Goal: Feedback & Contribution: Leave review/rating

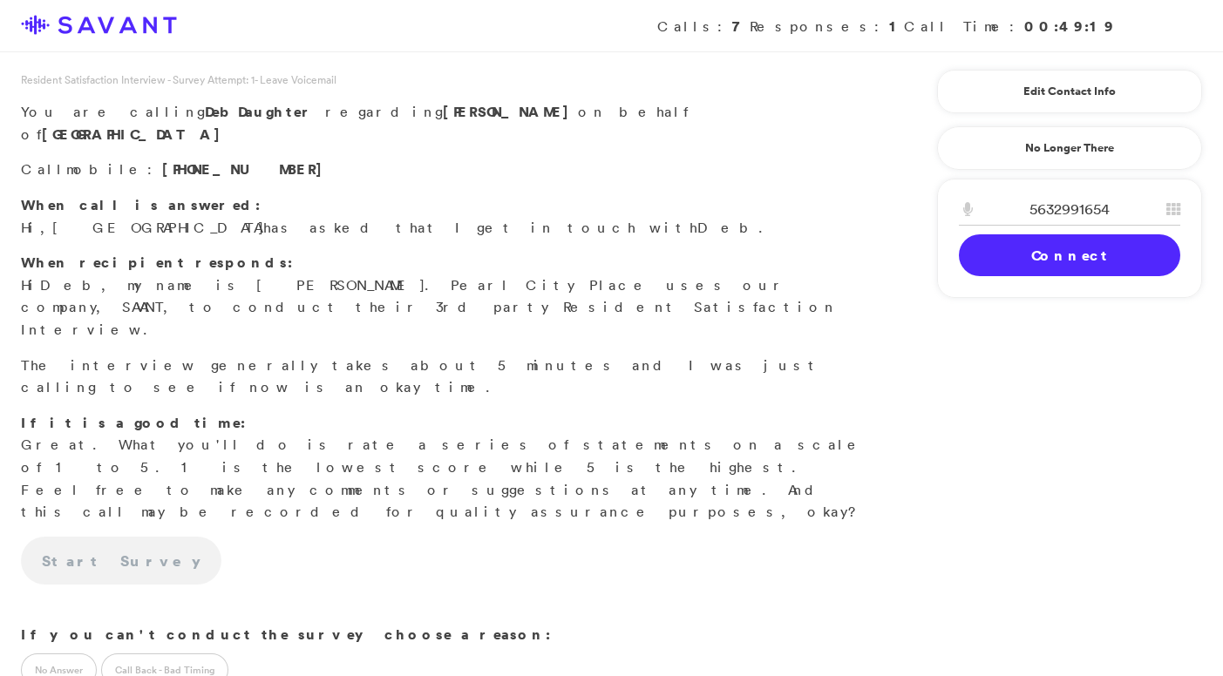
click at [1037, 243] on link "Connect" at bounding box center [1069, 255] width 221 height 42
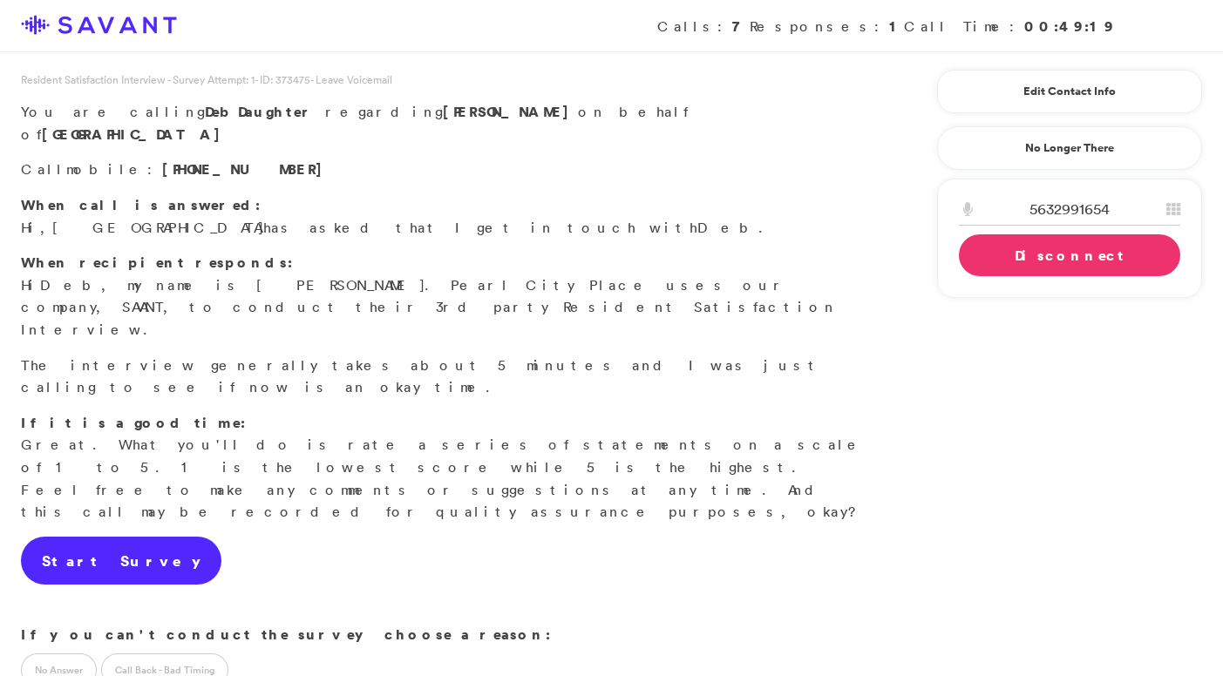
click at [117, 537] on link "Start Survey" at bounding box center [121, 561] width 201 height 49
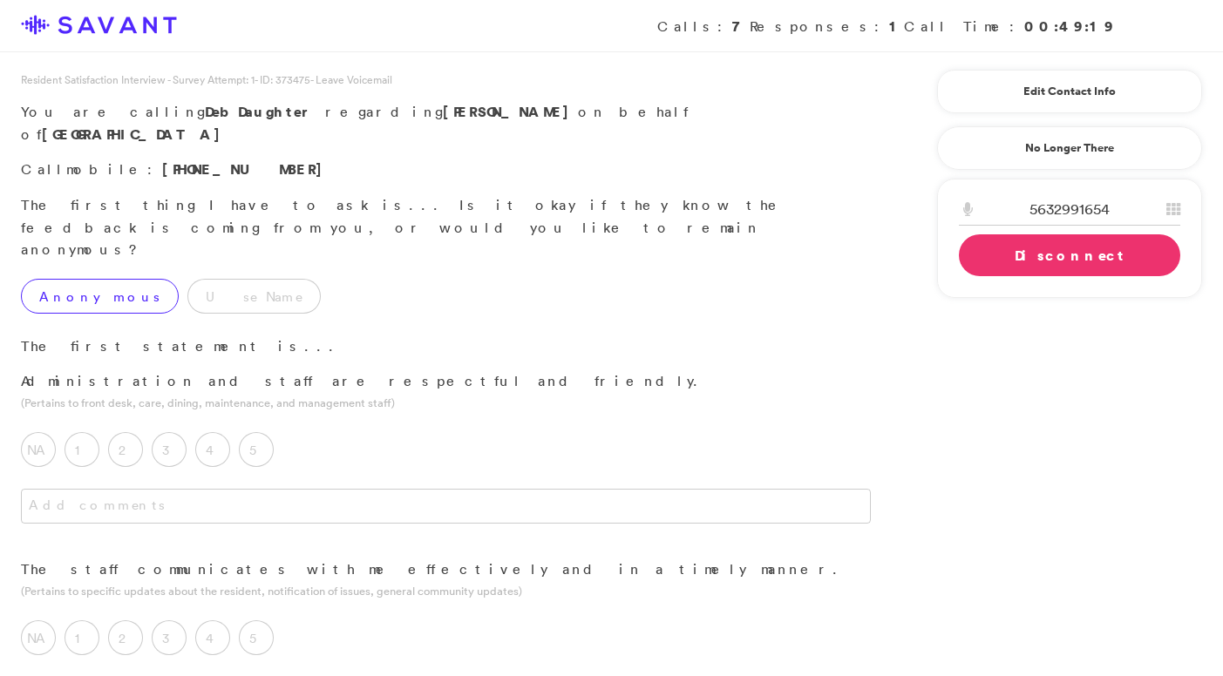
click at [110, 279] on label "Anonymous" at bounding box center [100, 296] width 158 height 35
click at [255, 432] on label "5" at bounding box center [256, 449] width 35 height 35
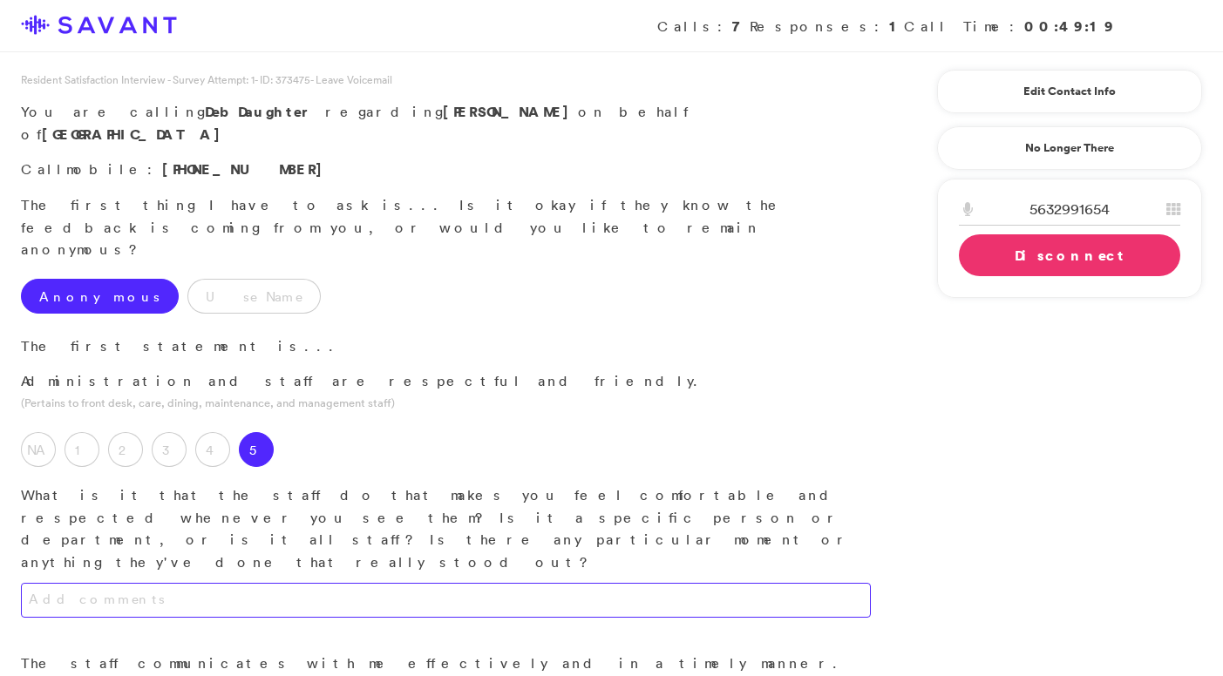
click at [229, 583] on textarea at bounding box center [446, 600] width 850 height 35
click at [125, 583] on textarea "They always say hey and greet you." at bounding box center [446, 600] width 850 height 35
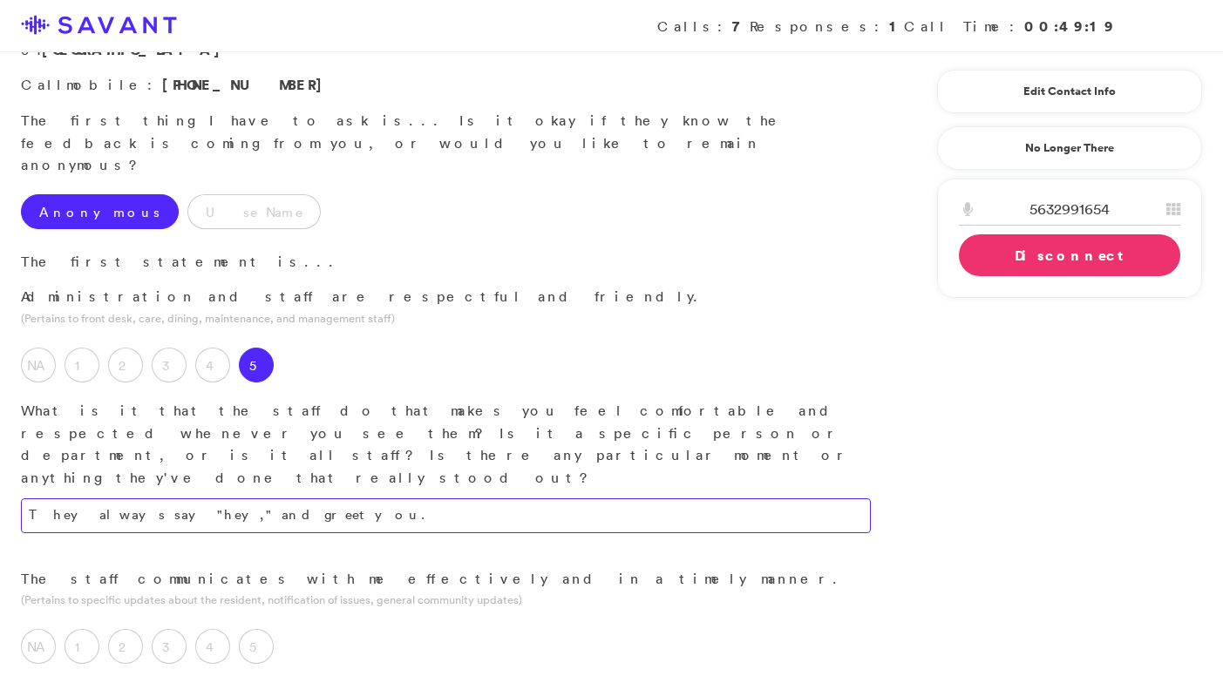
scroll to position [179, 0]
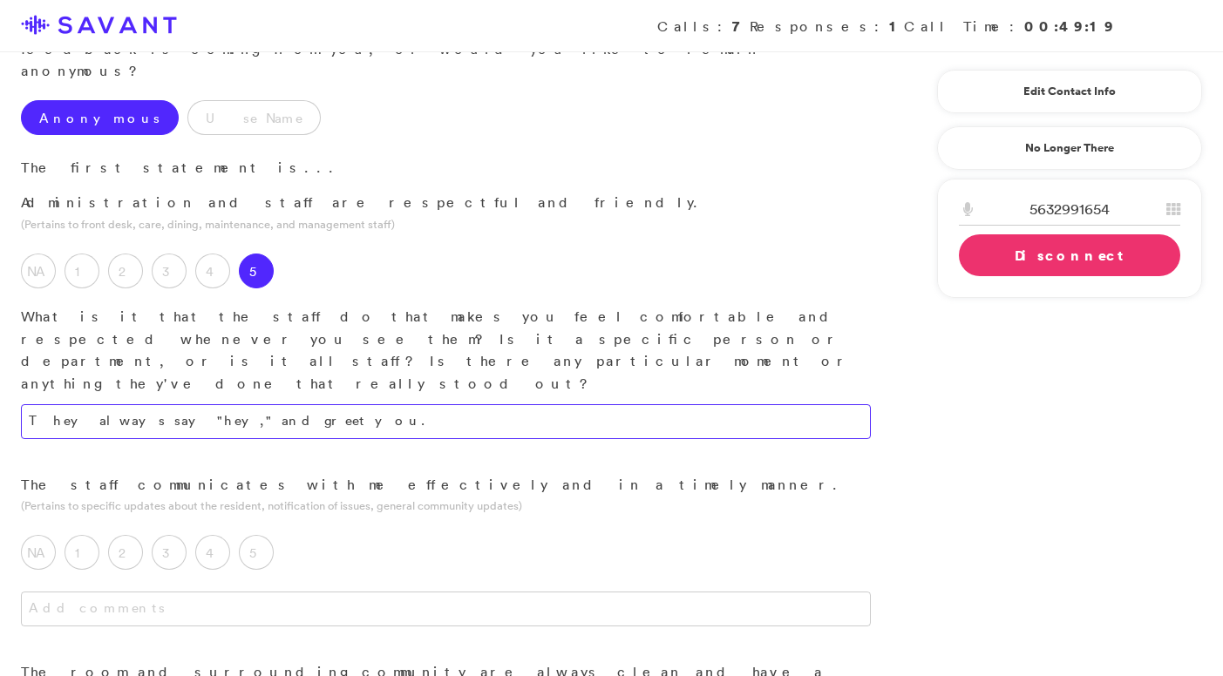
click at [150, 404] on textarea "They always say "hey," and greet you." at bounding box center [446, 421] width 850 height 35
type textarea "They always say "Hey" and greet you."
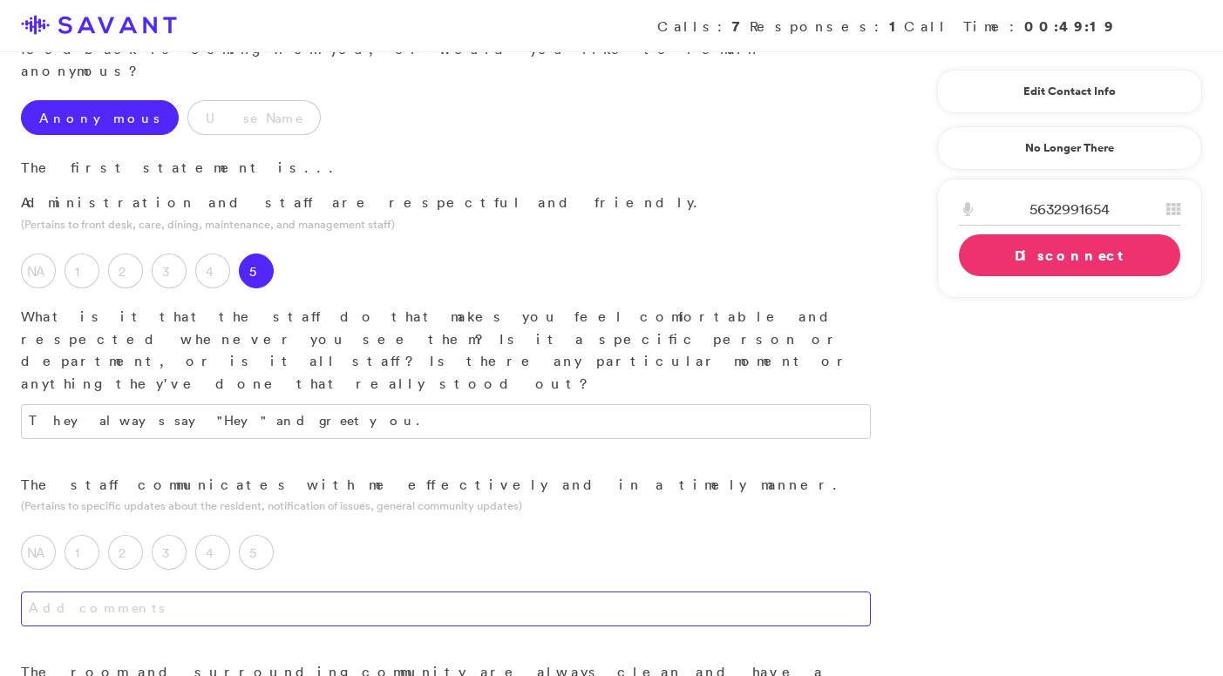
click at [268, 592] on textarea at bounding box center [446, 609] width 850 height 35
click at [268, 535] on label "5" at bounding box center [256, 552] width 35 height 35
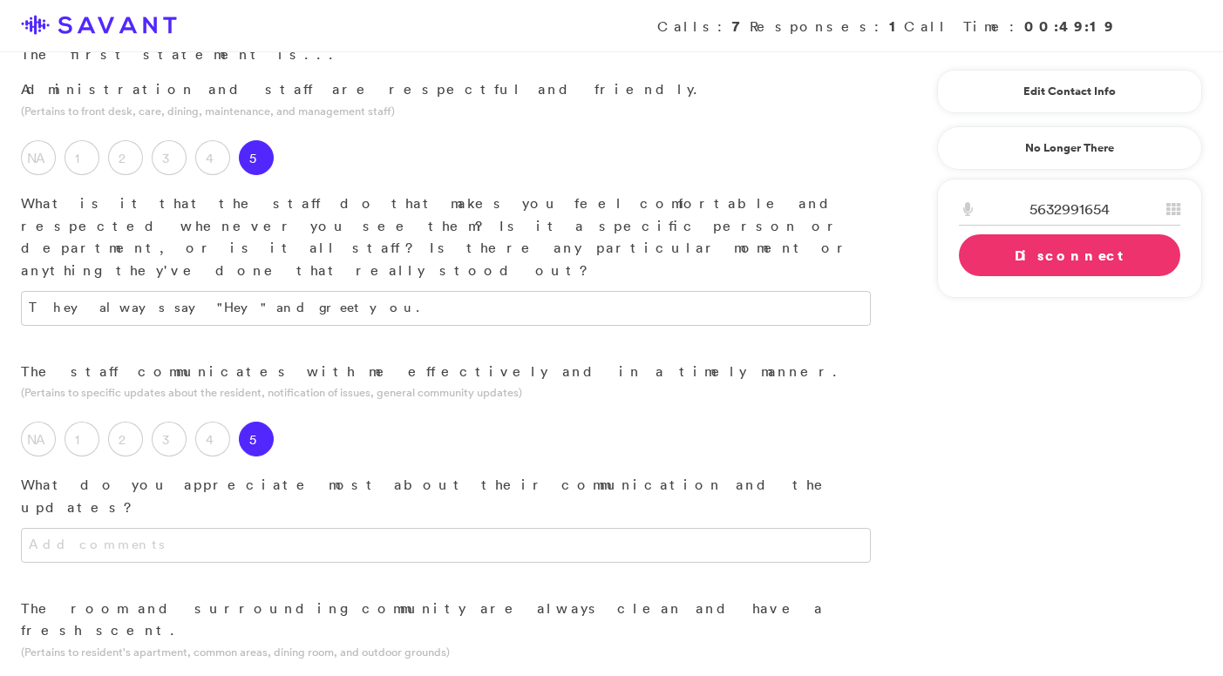
scroll to position [310, 0]
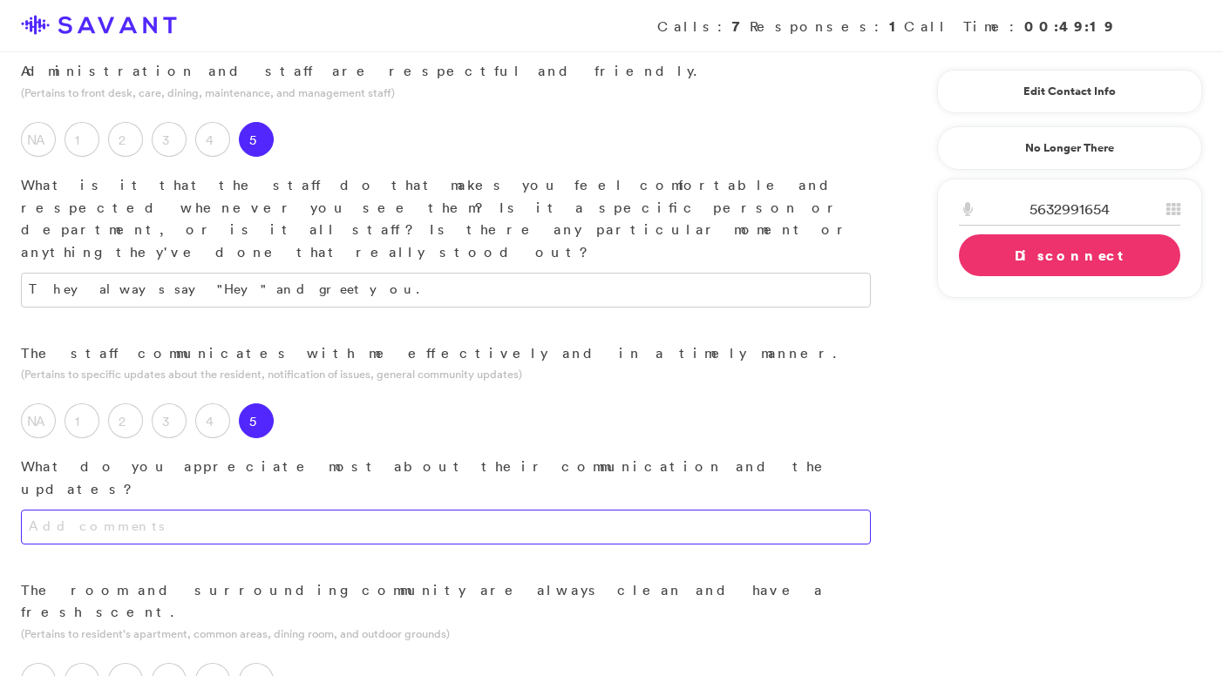
click at [344, 510] on textarea at bounding box center [446, 527] width 850 height 35
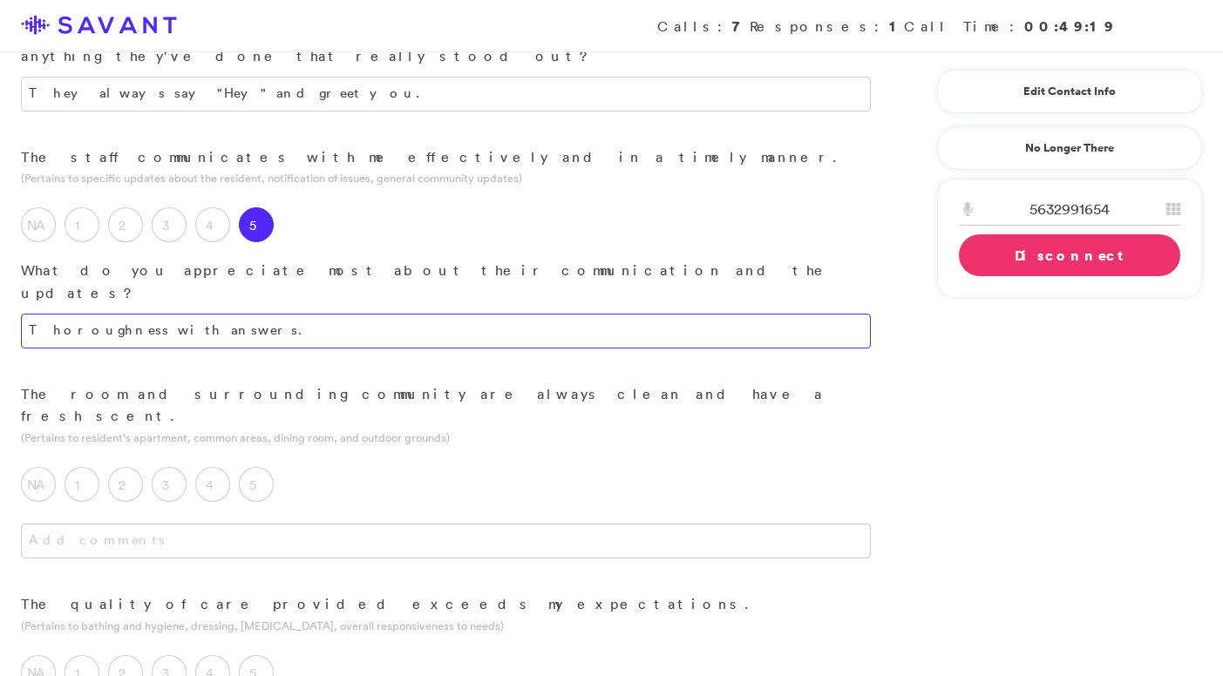
scroll to position [508, 0]
type textarea "Thoroughness with answers."
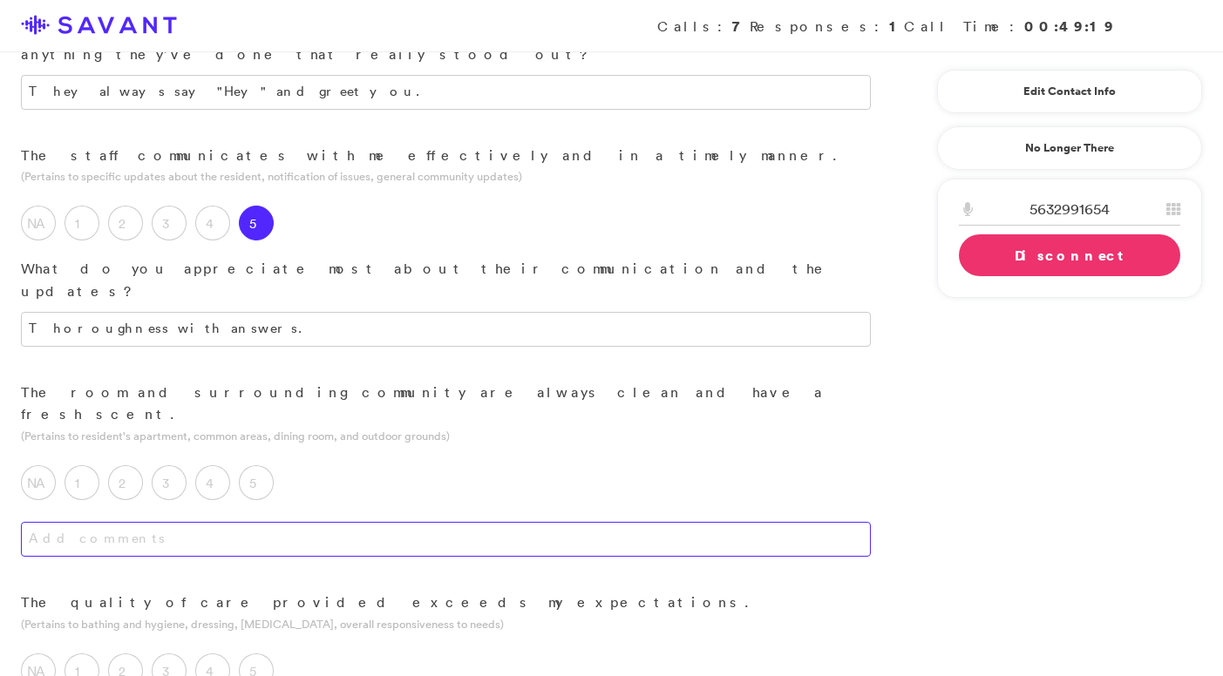
click at [222, 522] on textarea at bounding box center [446, 539] width 850 height 35
type textarea "They"
click at [130, 466] on label "2" at bounding box center [125, 483] width 35 height 35
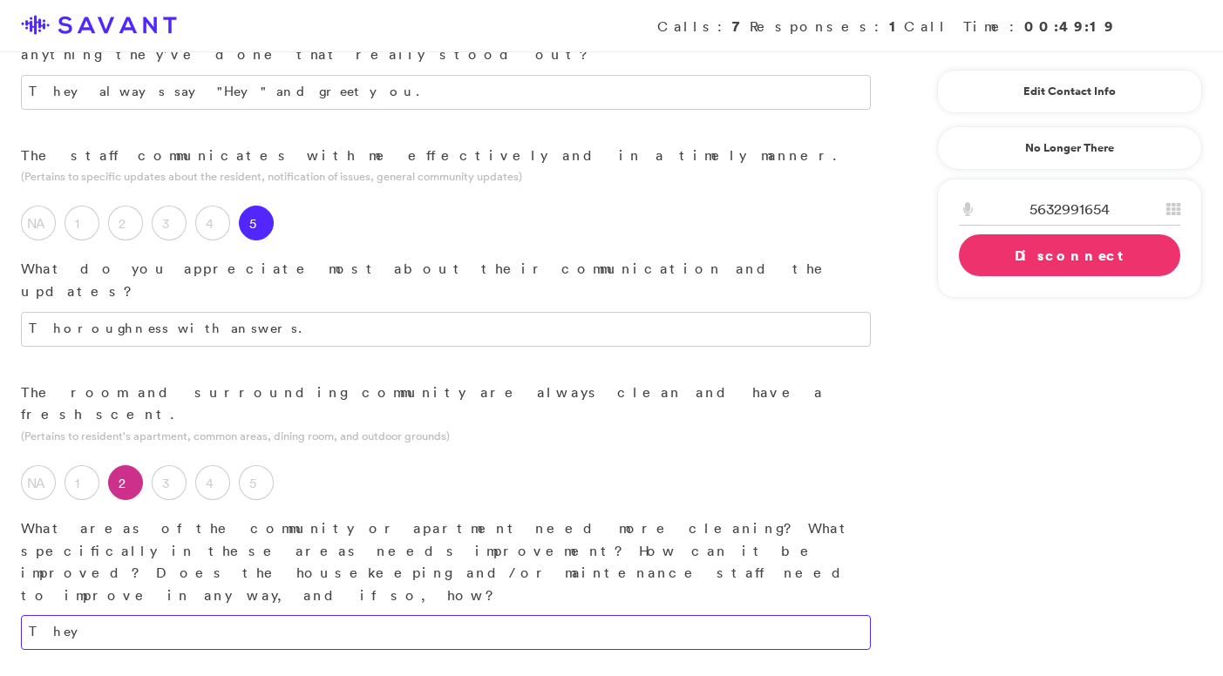
drag, startPoint x: 126, startPoint y: 435, endPoint x: -19, endPoint y: 431, distance: 144.8
click at [739, 615] on textarea "Everything- her floor is dusty, and I pick up garbage and debris off the floors…" at bounding box center [446, 632] width 850 height 35
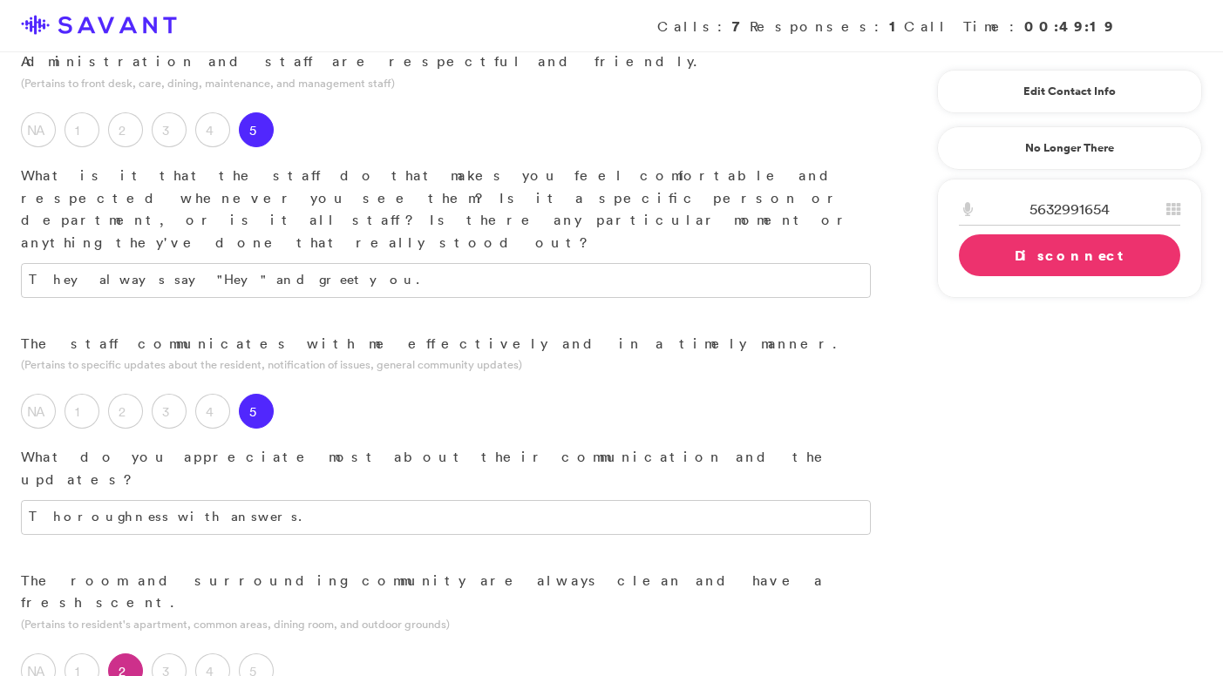
scroll to position [319, 0]
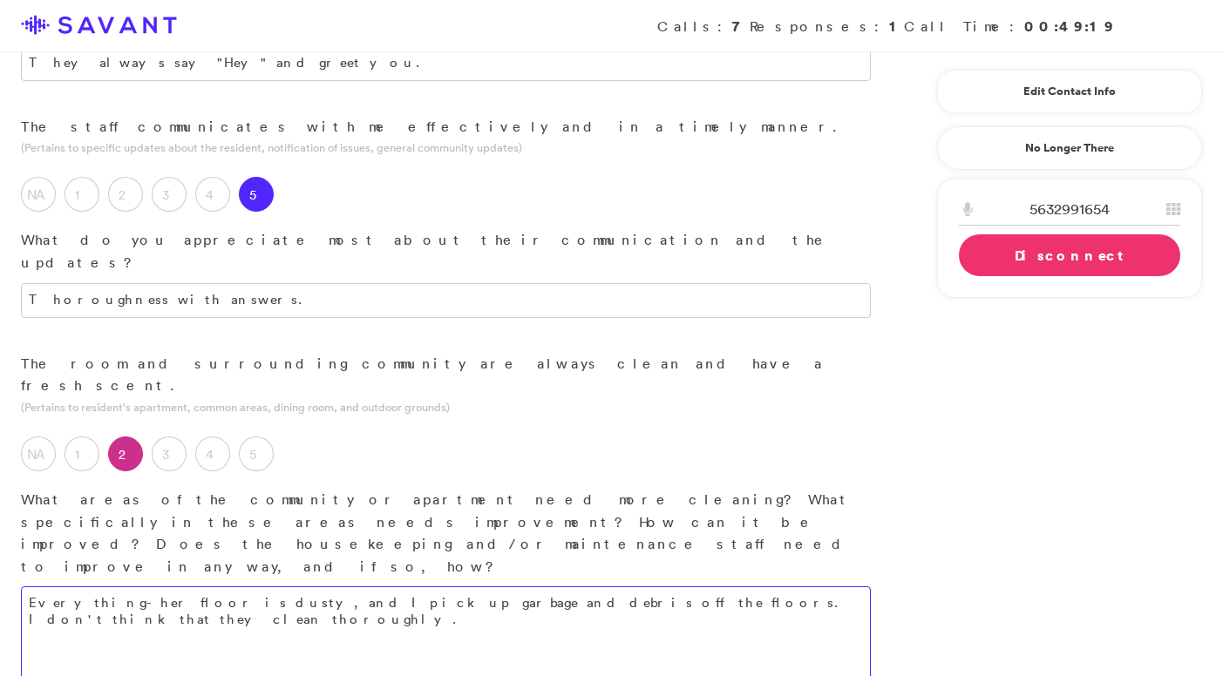
scroll to position [544, 0]
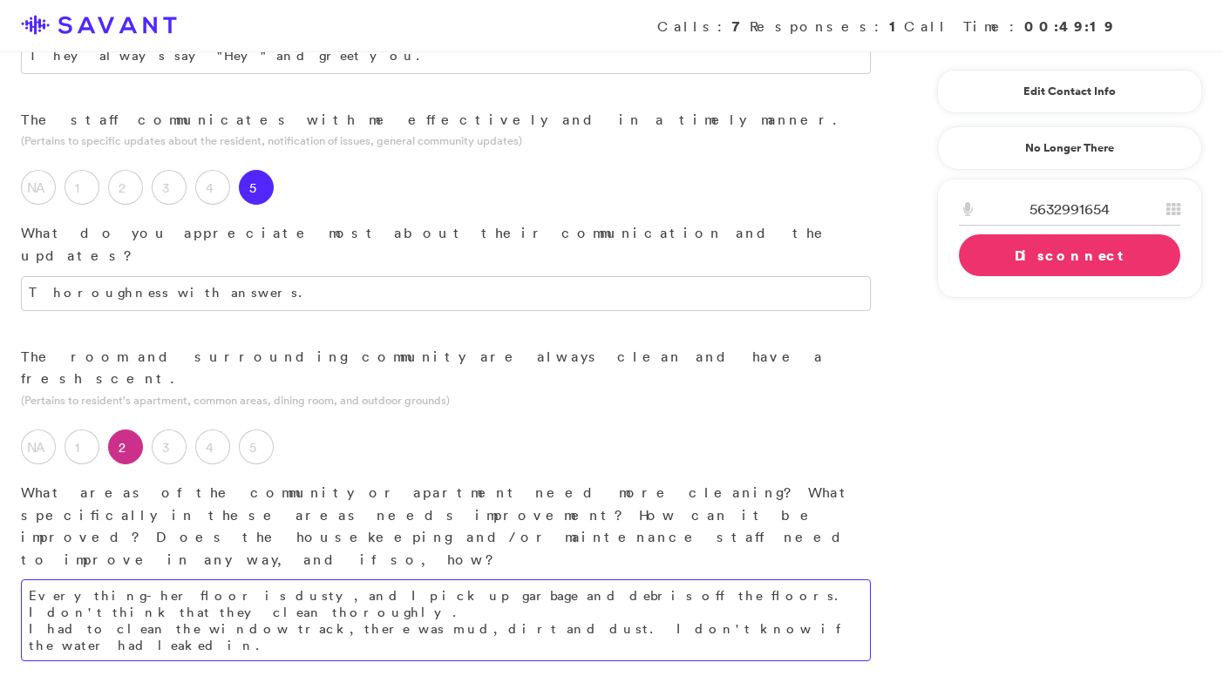
click at [717, 580] on textarea "Everything- her floor is dusty, and I pick up garbage and debris off the floors…" at bounding box center [446, 621] width 850 height 82
click at [722, 580] on textarea "Everything- her floor is dusty, and I pick up garbage and debris off the floors…" at bounding box center [446, 621] width 850 height 82
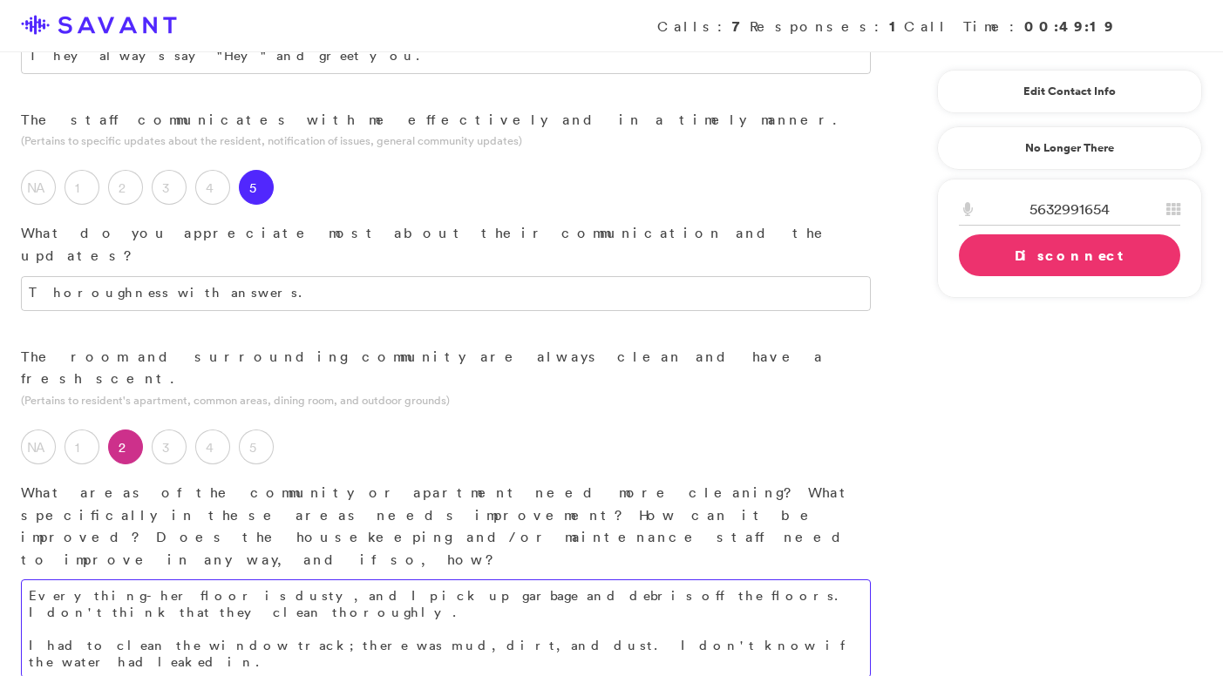
click at [660, 580] on textarea "Everything- her floor is dusty, and I pick up garbage and debris off the floors…" at bounding box center [446, 629] width 850 height 99
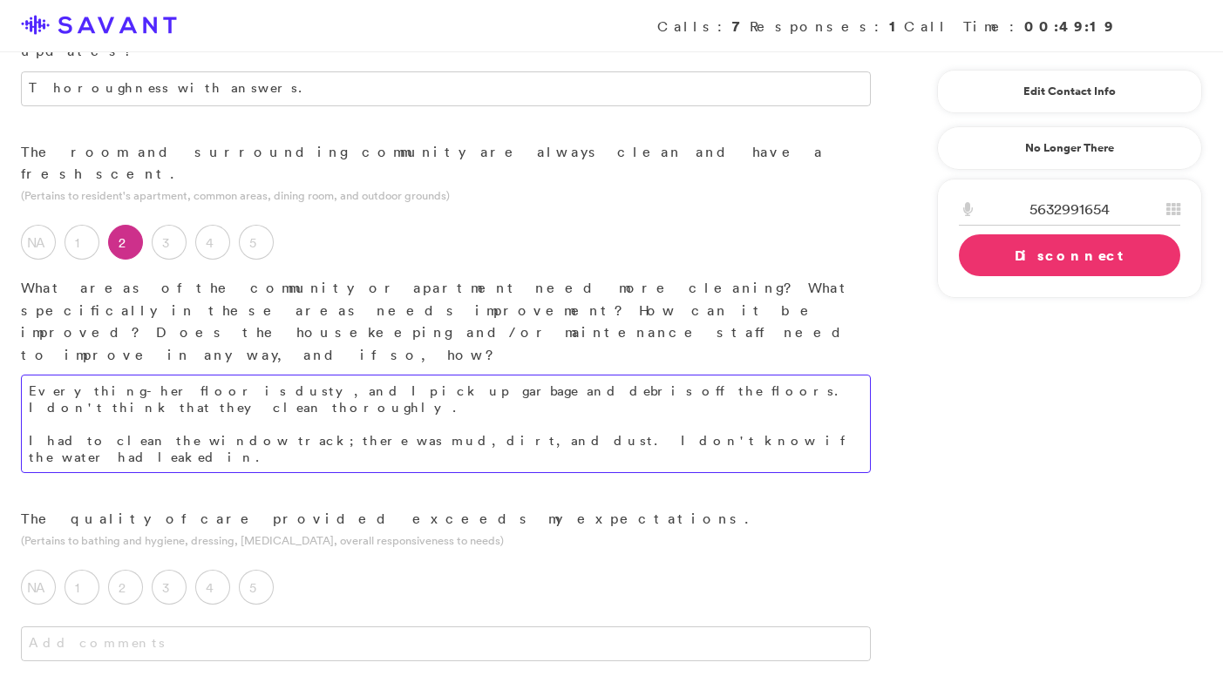
scroll to position [750, 0]
type textarea "Everything- her floor is dusty, and I pick up garbage and debris off the floors…"
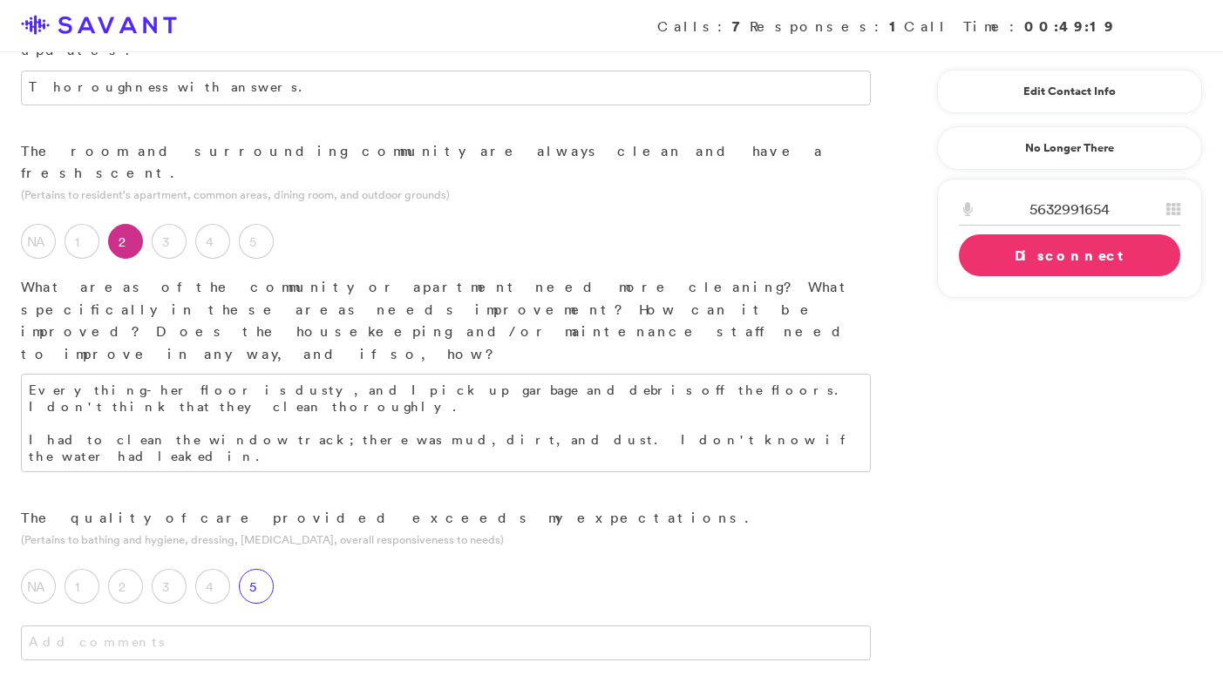
click at [256, 569] on label "5" at bounding box center [256, 586] width 35 height 35
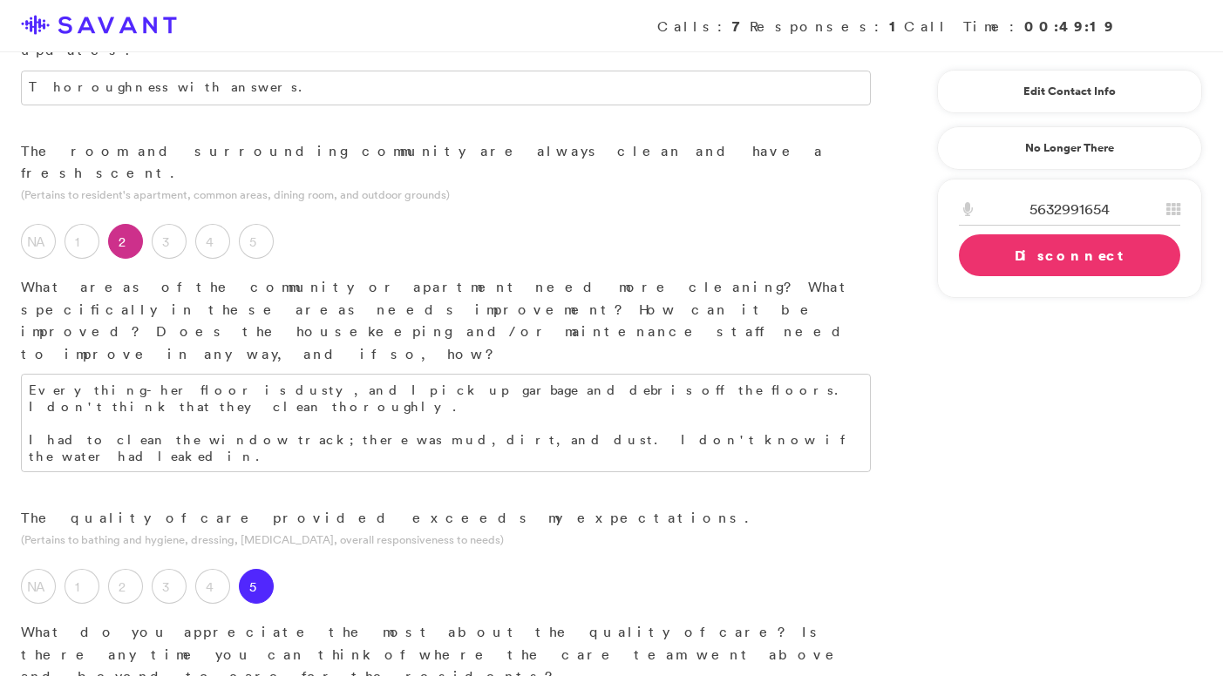
type textarea "I"
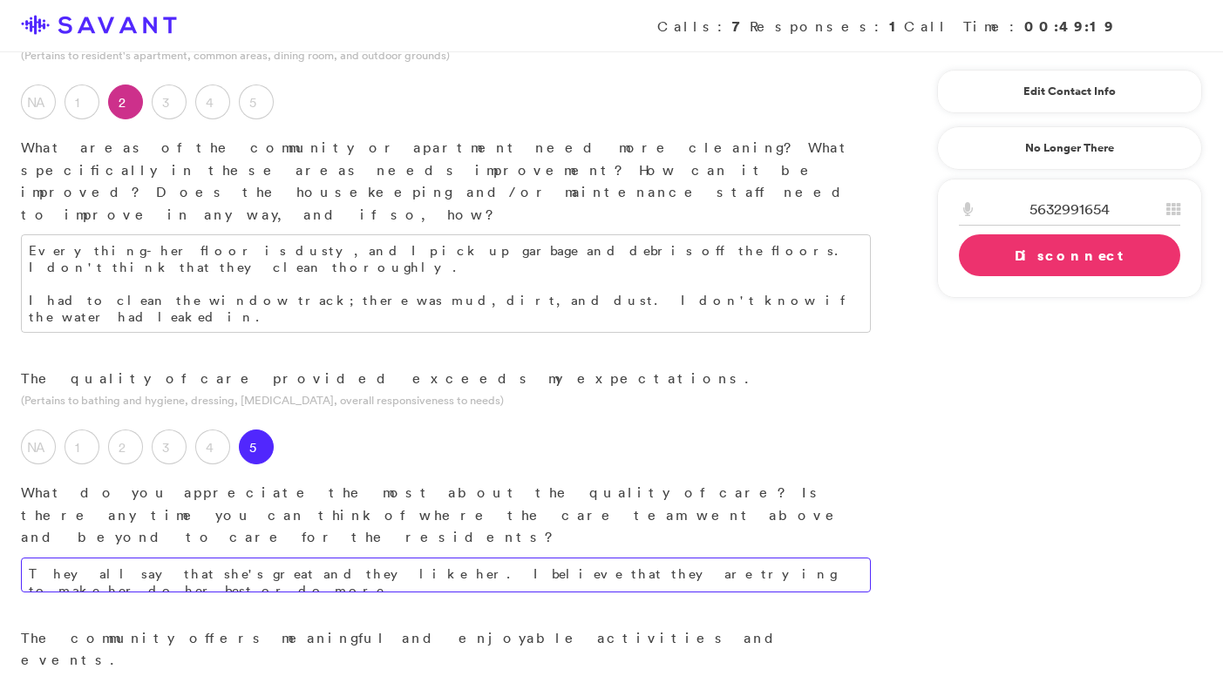
scroll to position [894, 0]
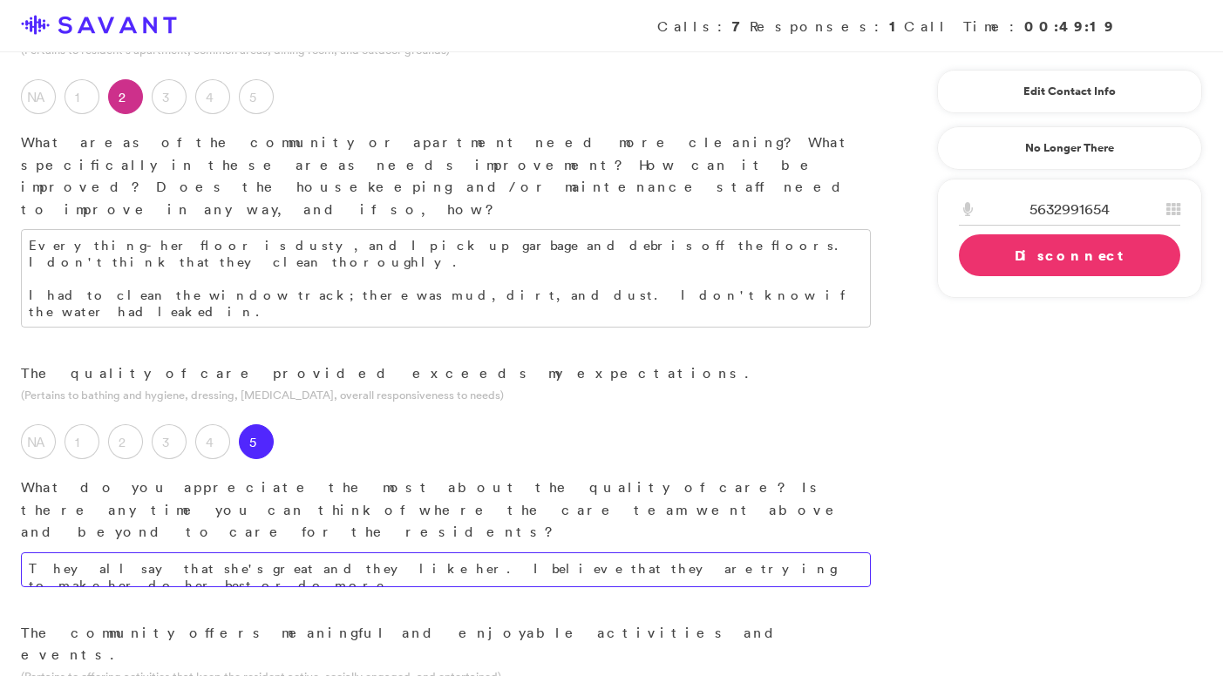
type textarea "They all say that she's great and they like her. I believe that they are trying…"
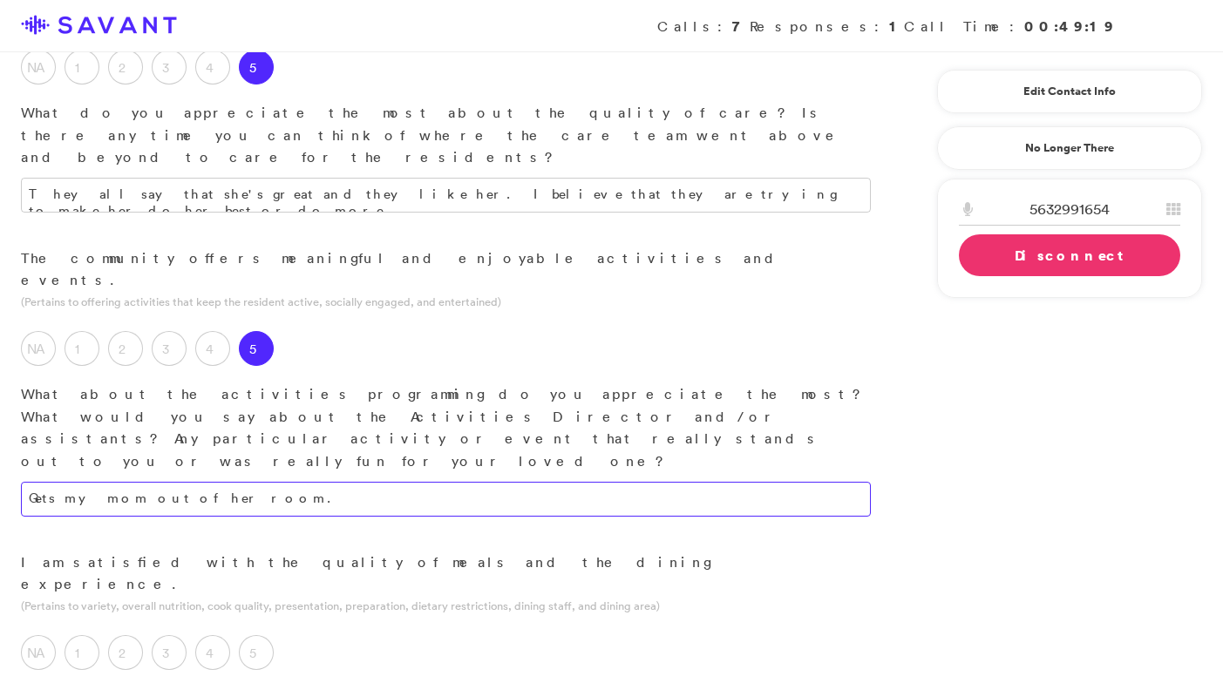
scroll to position [1270, 0]
type textarea "Gets my mom out of her room."
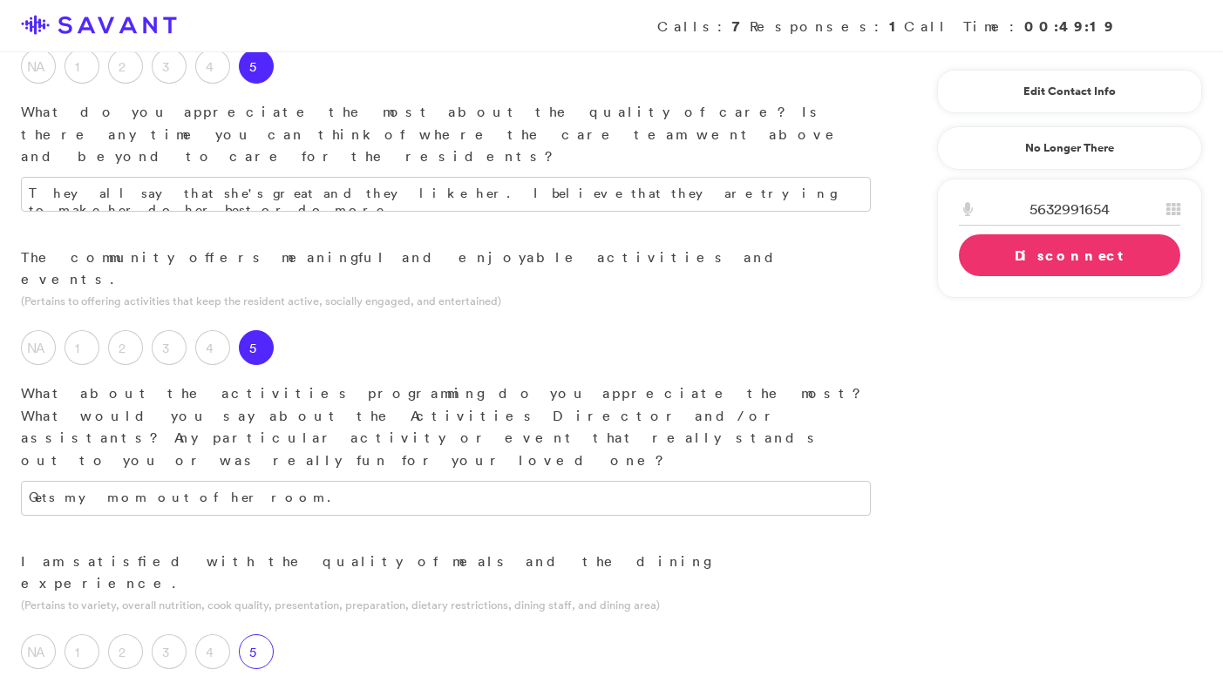
click at [260, 635] on label "5" at bounding box center [256, 652] width 35 height 35
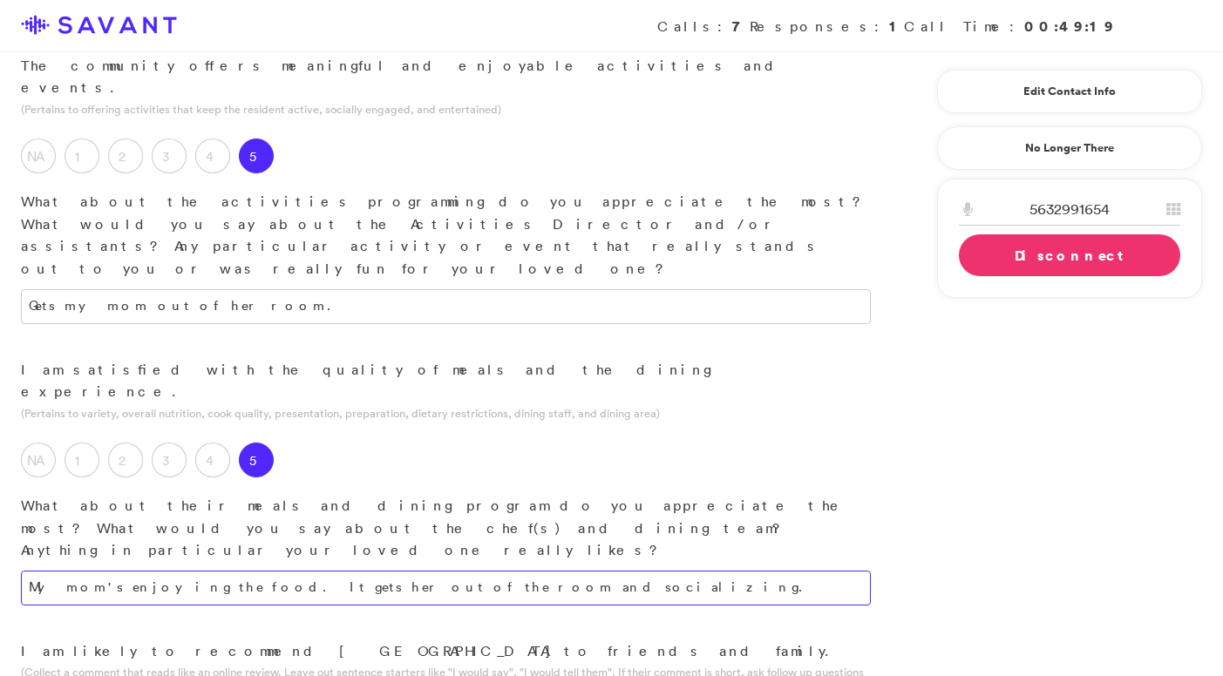
scroll to position [1466, 0]
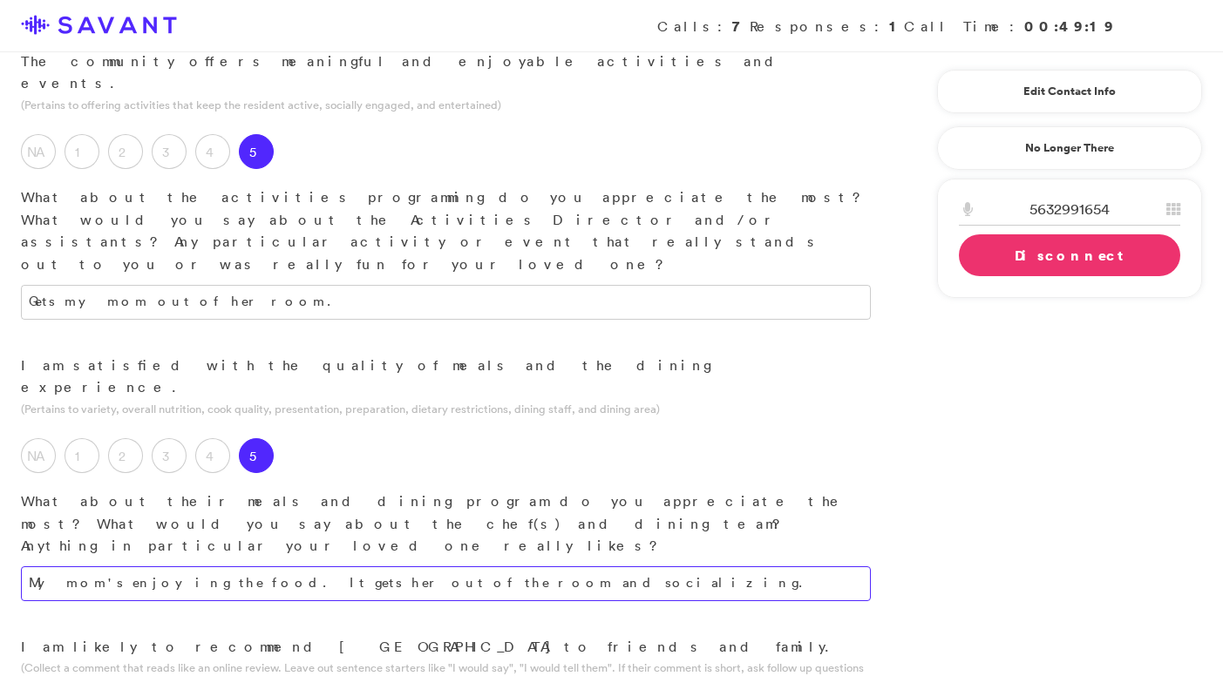
type textarea "My mom's enjoying the food. It gets her out of the room and socializing."
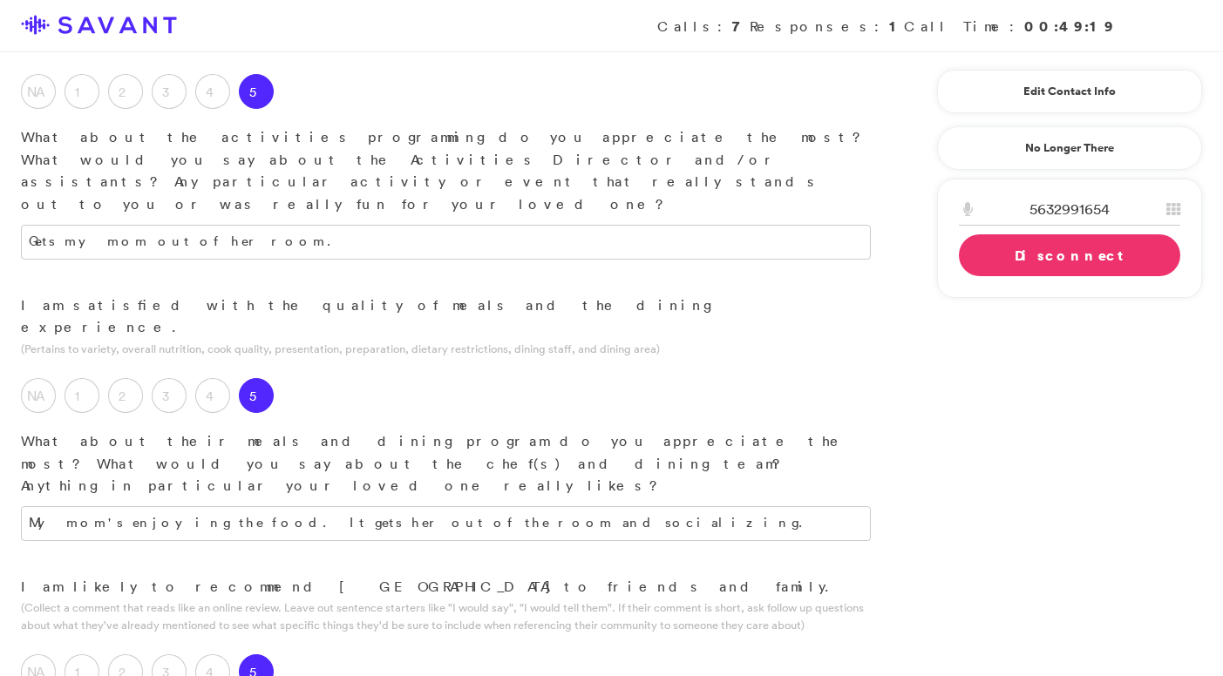
scroll to position [1571, 0]
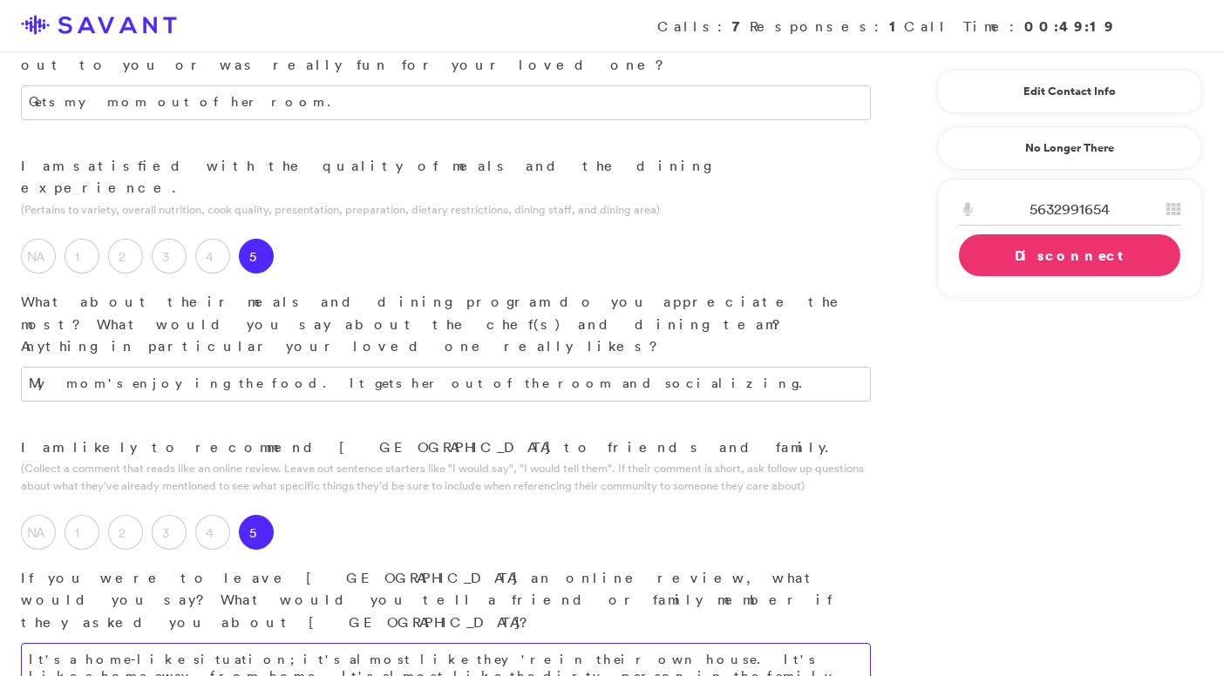
scroll to position [1669, 0]
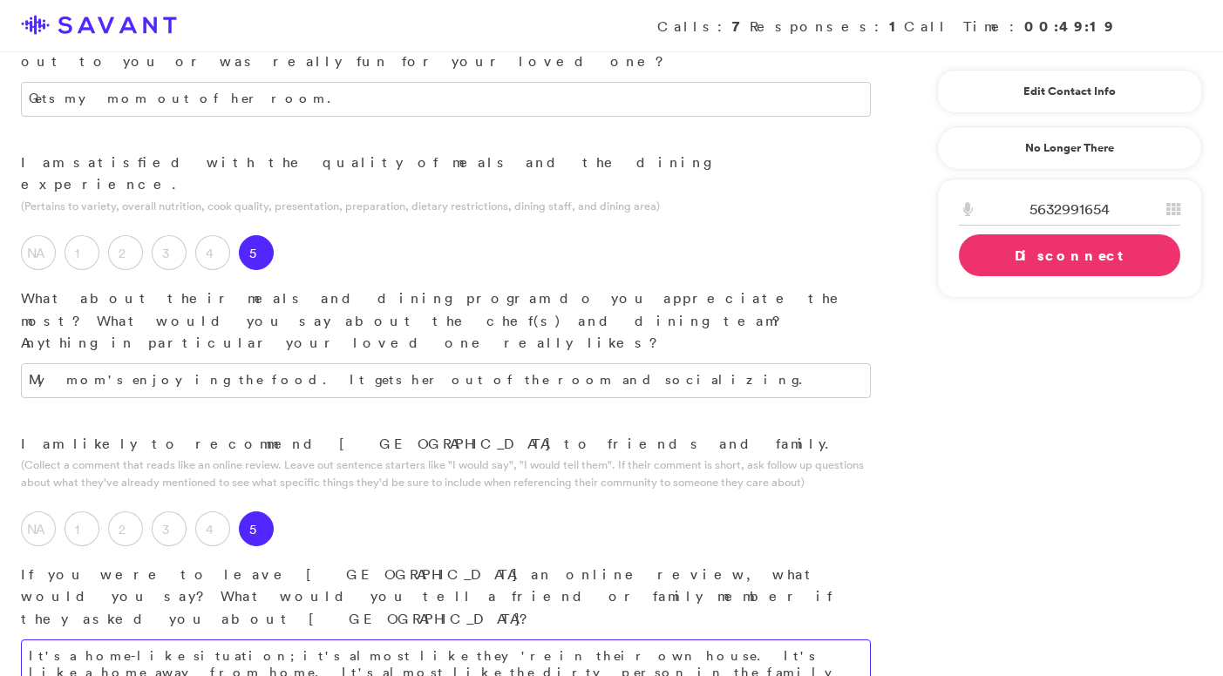
type textarea "It's a home-like situation; it's almost like they're in their own house. It's l…"
type textarea "It has made my mom realize that she needed to be in a space where people needed…"
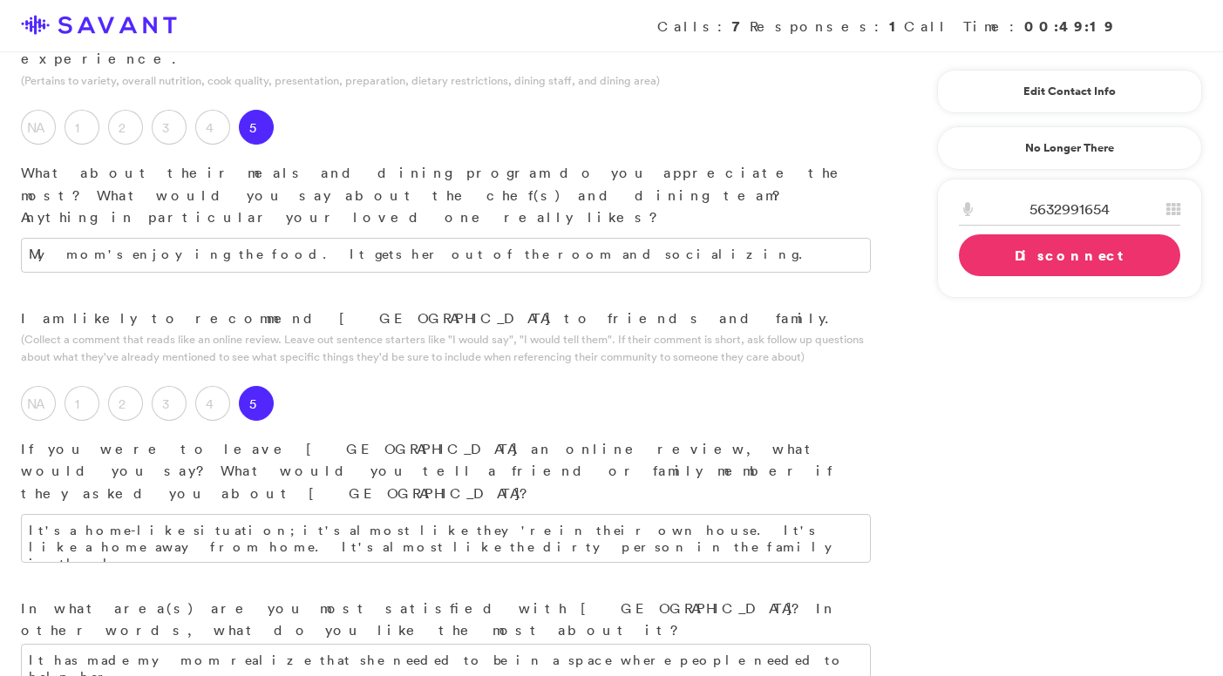
scroll to position [1796, 0]
type textarea "The cleaning."
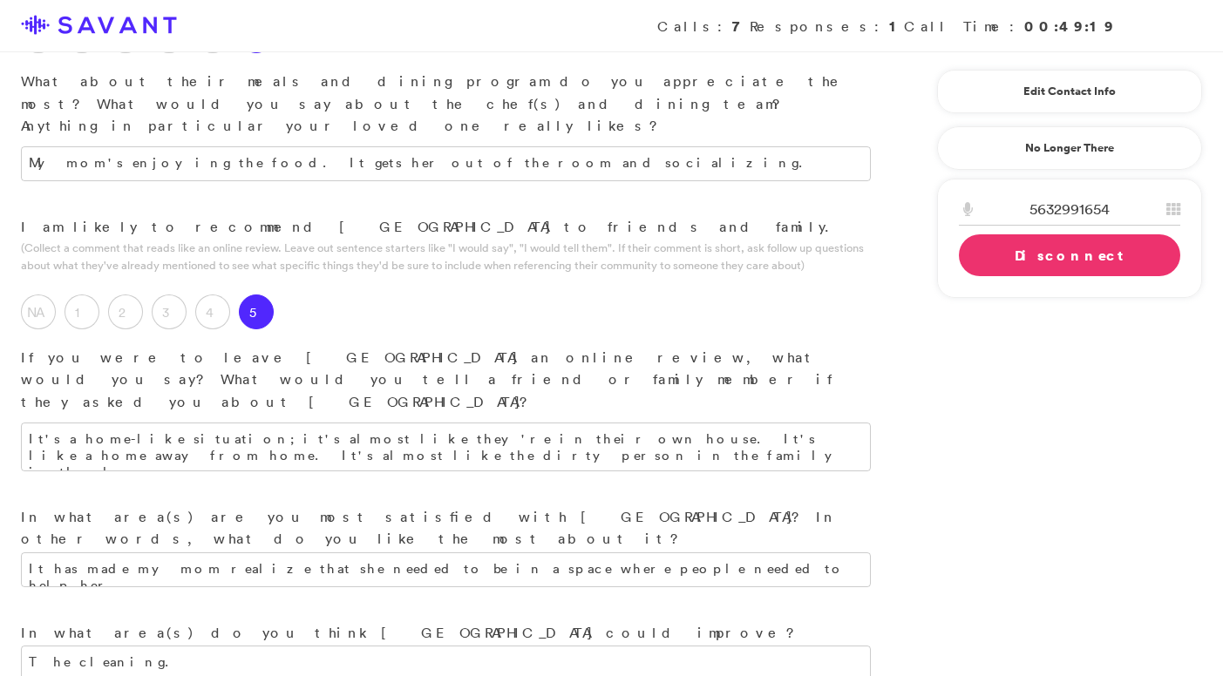
scroll to position [2083, 0]
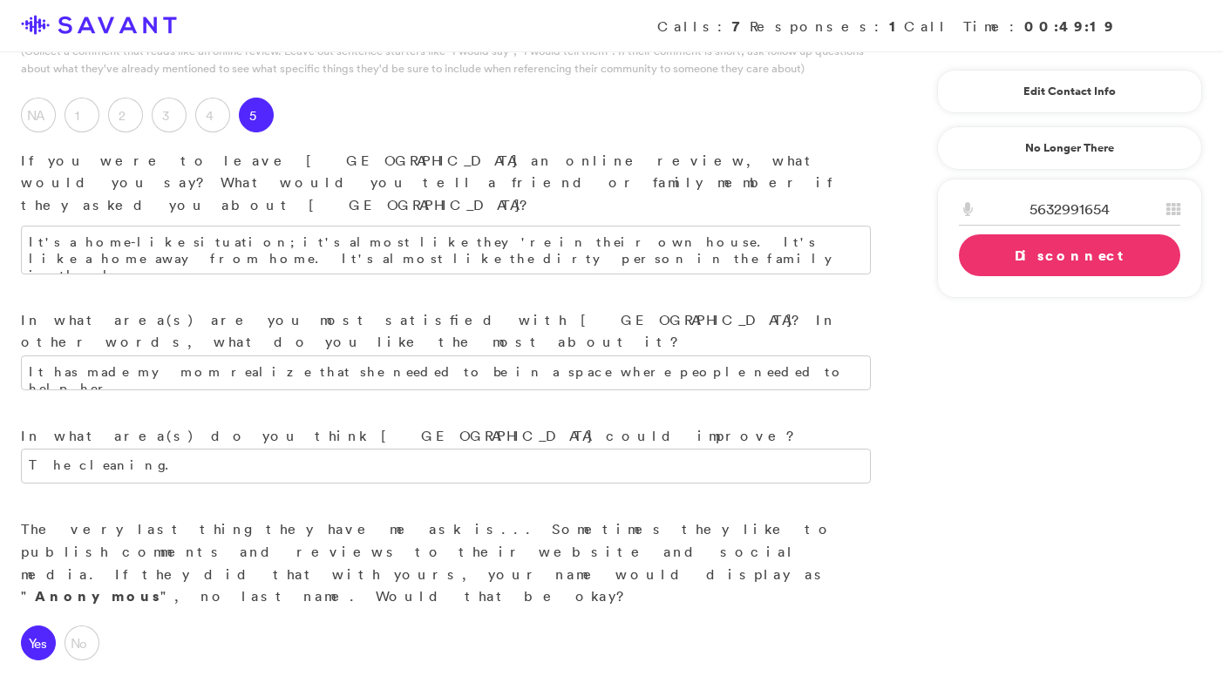
click at [1033, 258] on link "Disconnect" at bounding box center [1069, 255] width 221 height 42
